Goal: Information Seeking & Learning: Learn about a topic

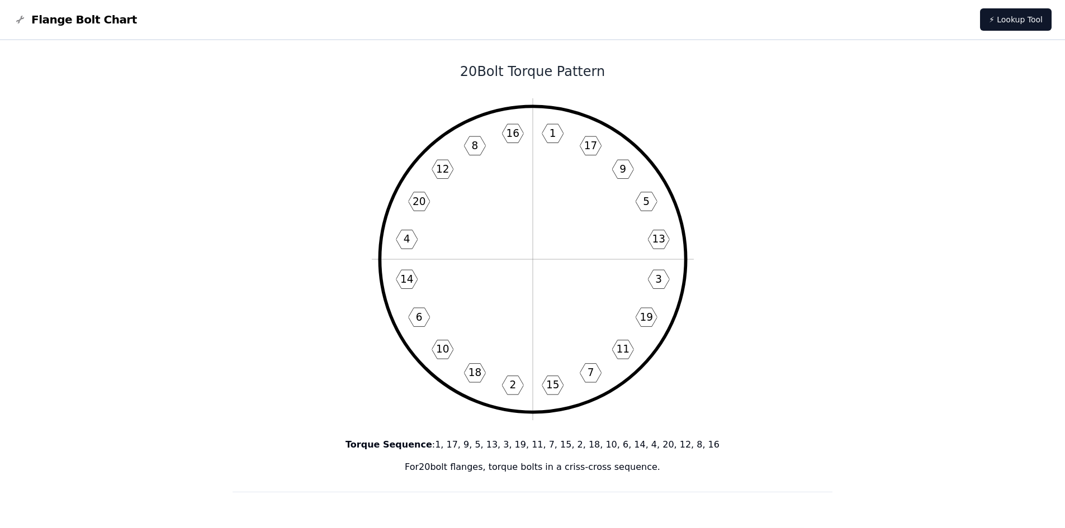
click at [87, 23] on span "Flange Bolt Chart" at bounding box center [84, 20] width 106 height 16
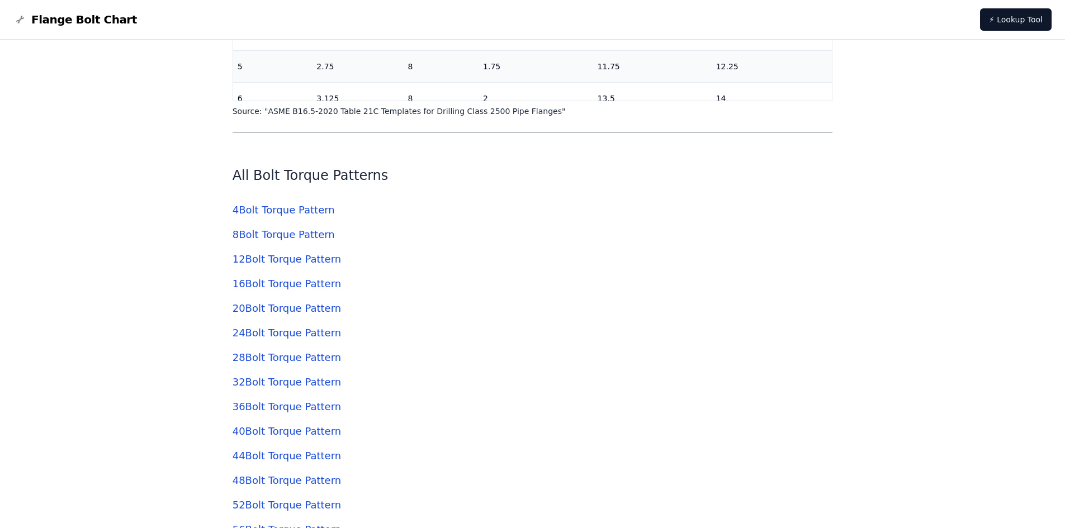
scroll to position [3353, 0]
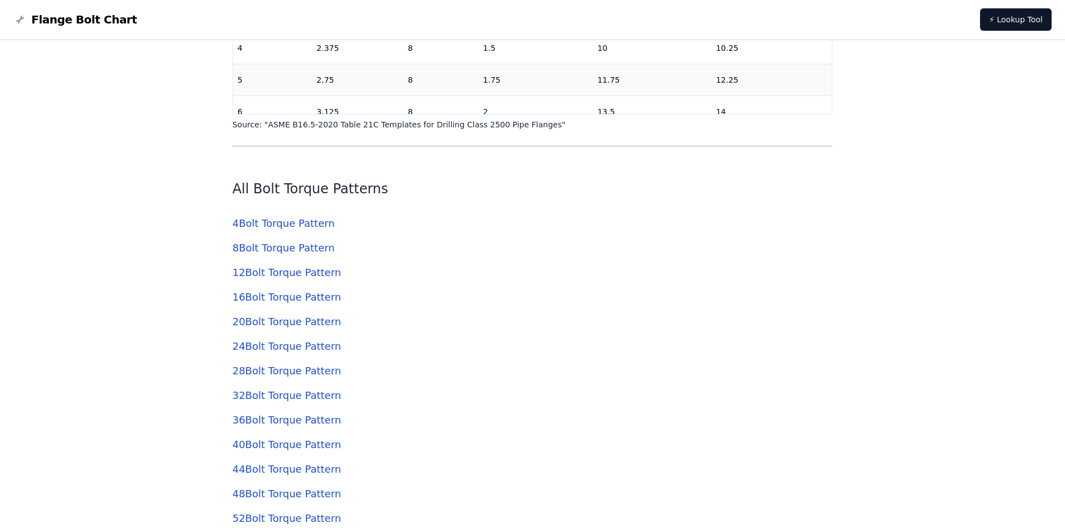
click at [265, 229] on link "4 Bolt Torque Pattern" at bounding box center [283, 223] width 102 height 12
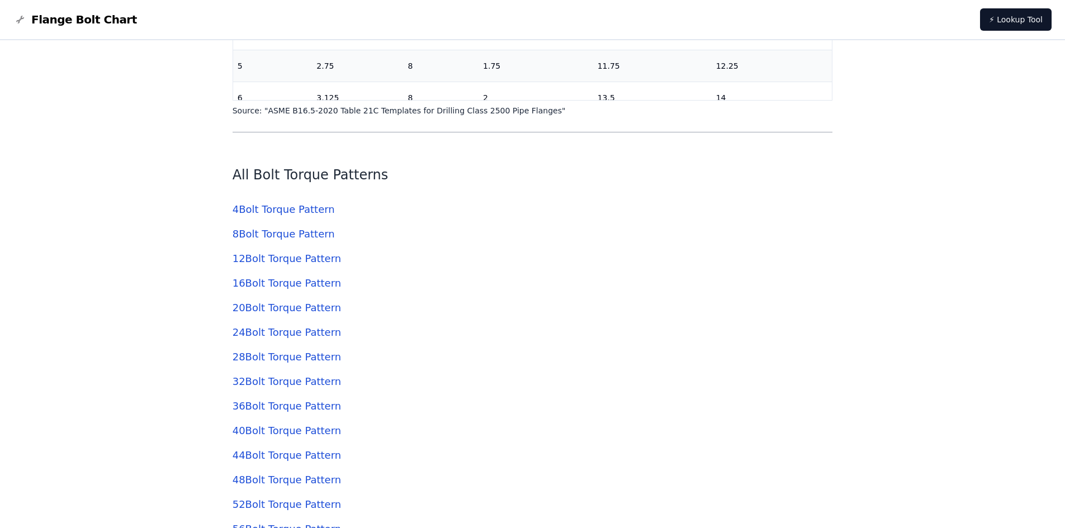
scroll to position [3353, 0]
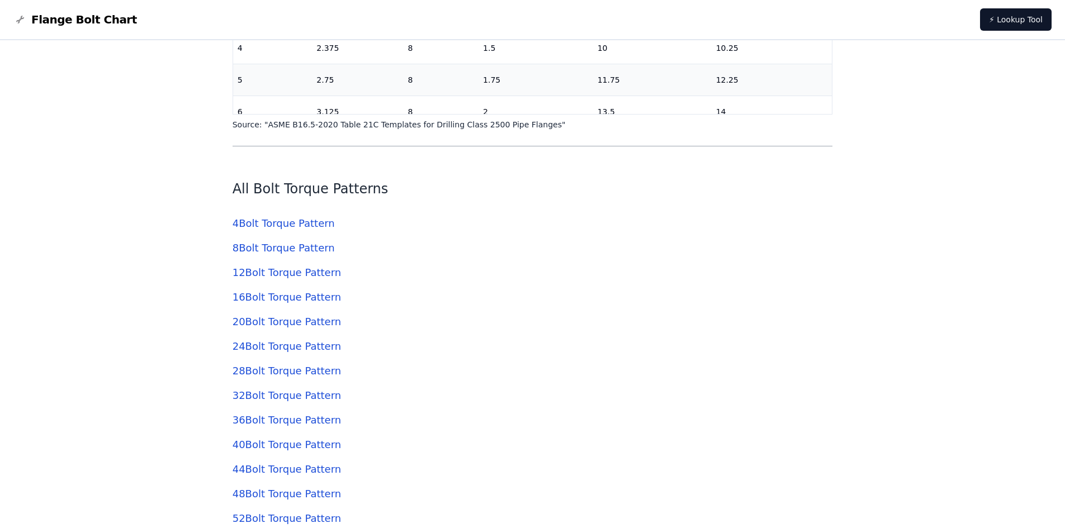
click at [265, 373] on link "28 Bolt Torque Pattern" at bounding box center [286, 371] width 108 height 12
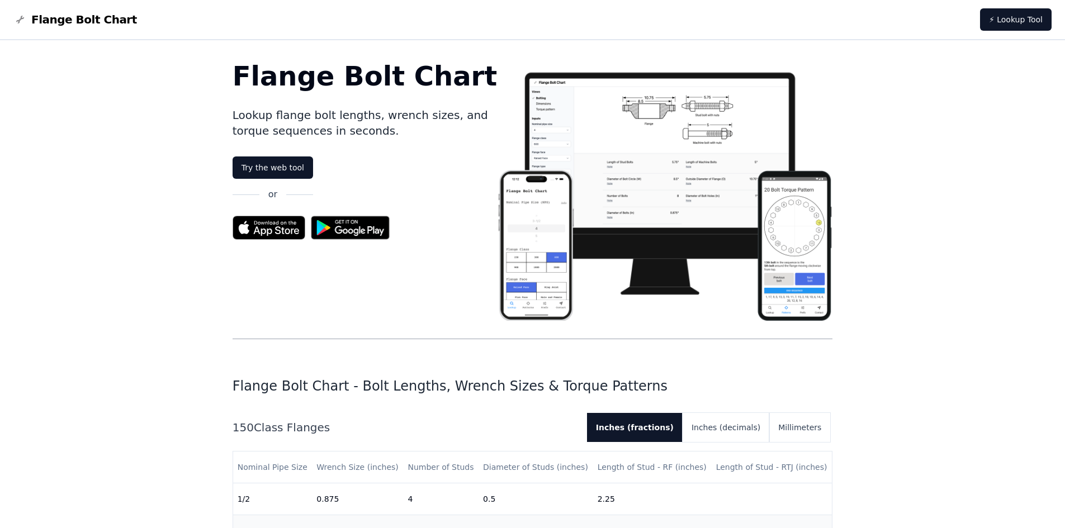
scroll to position [3353, 0]
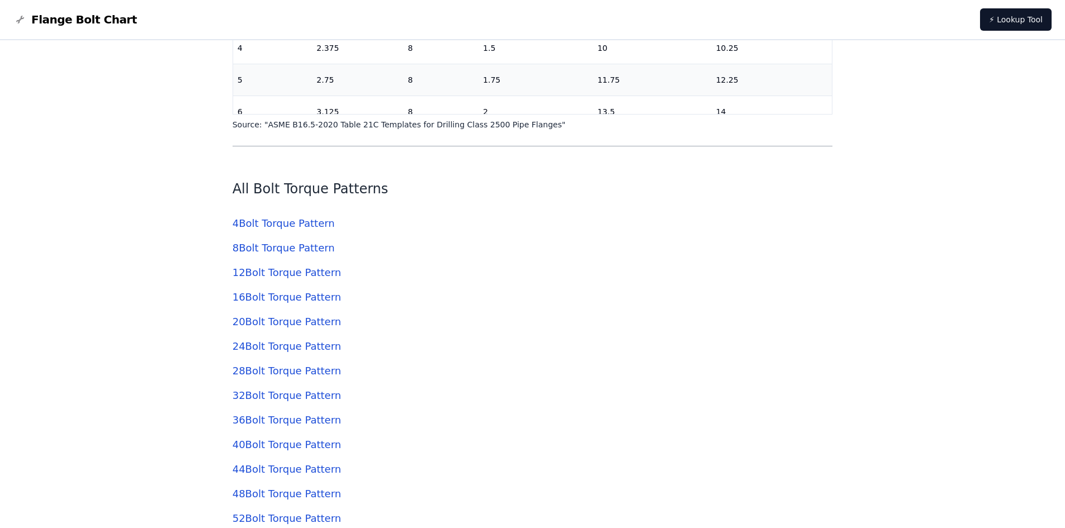
click at [254, 325] on link "20 Bolt Torque Pattern" at bounding box center [286, 322] width 108 height 12
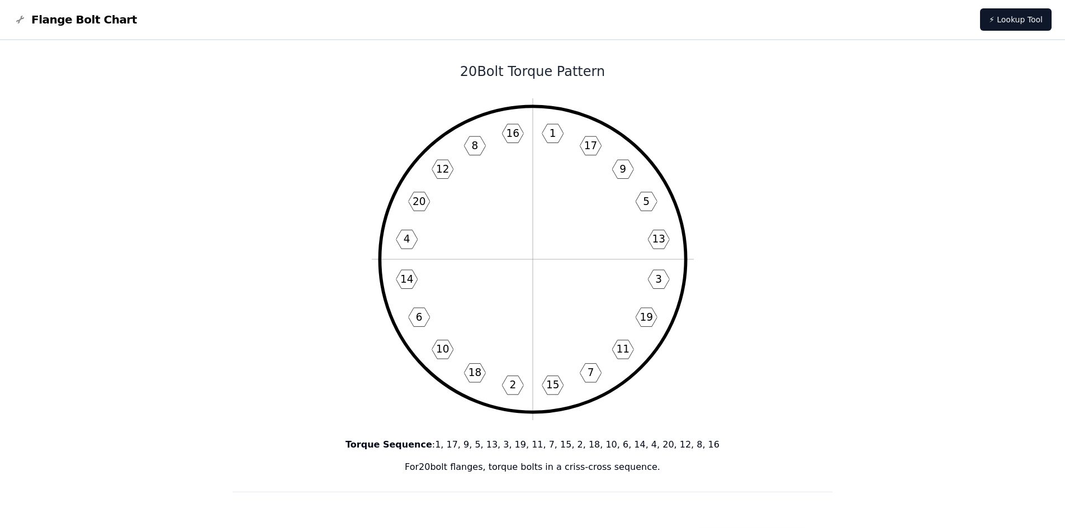
scroll to position [3353, 0]
